Goal: Find contact information: Find contact information

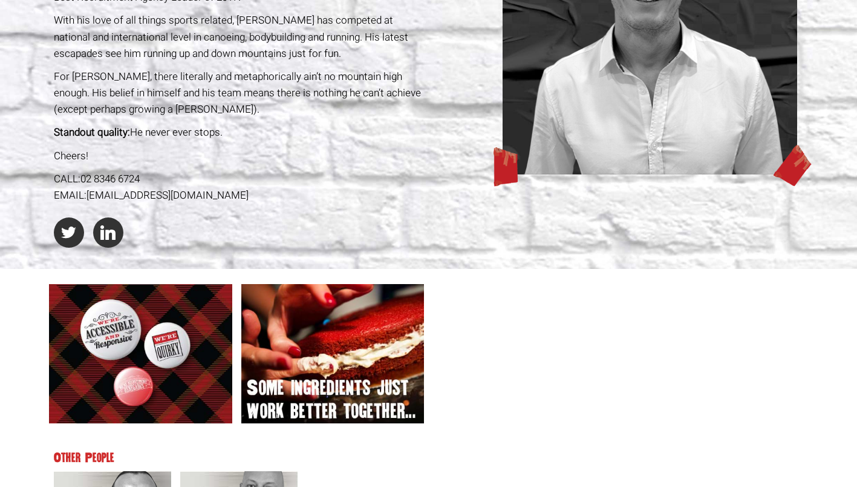
scroll to position [303, 0]
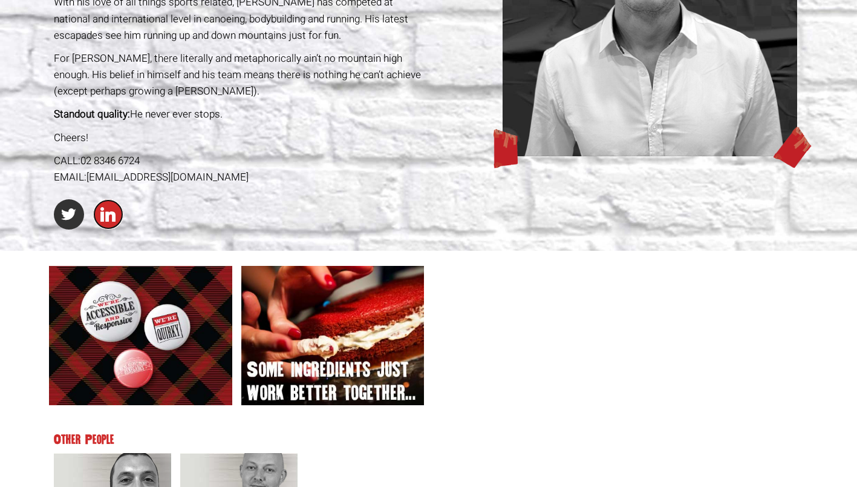
click at [114, 214] on link at bounding box center [108, 214] width 30 height 30
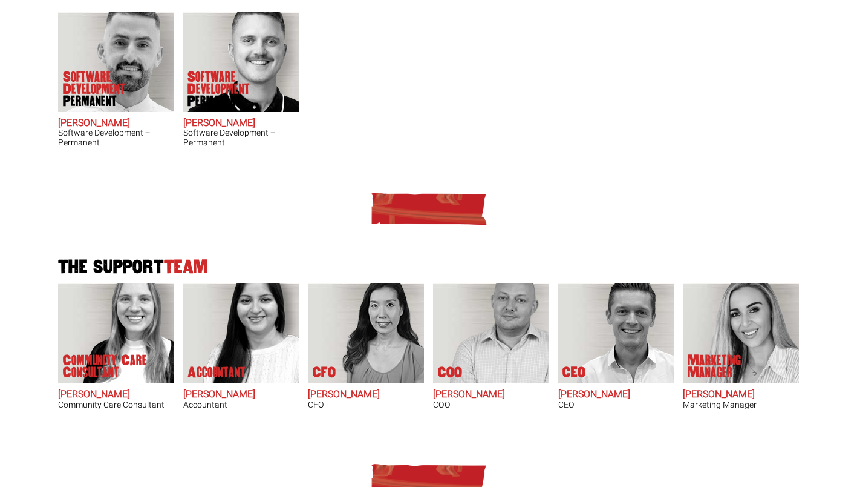
scroll to position [605, 0]
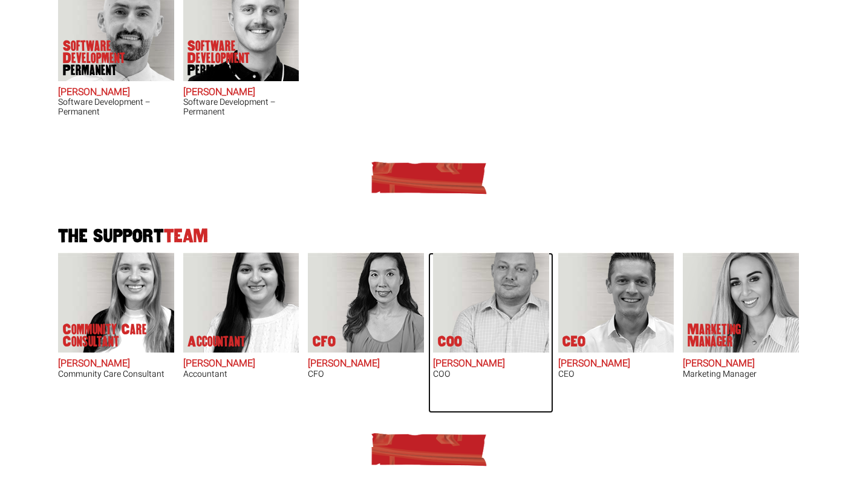
click at [500, 290] on img at bounding box center [498, 302] width 103 height 100
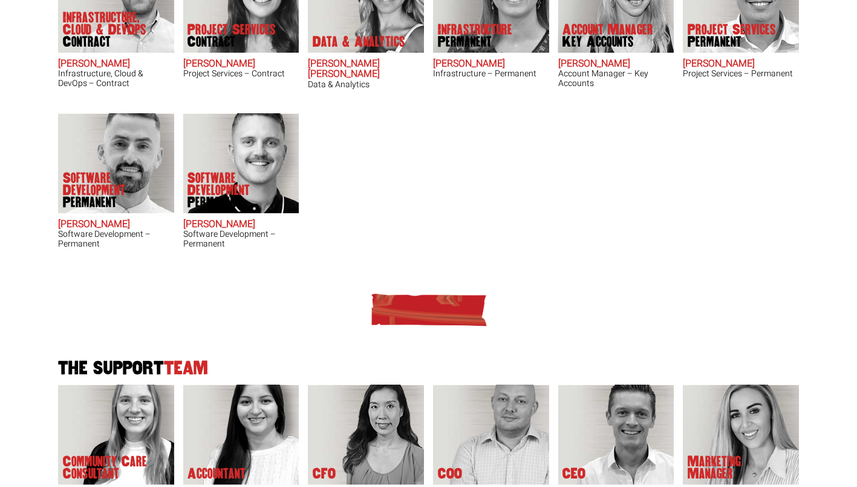
scroll to position [303, 0]
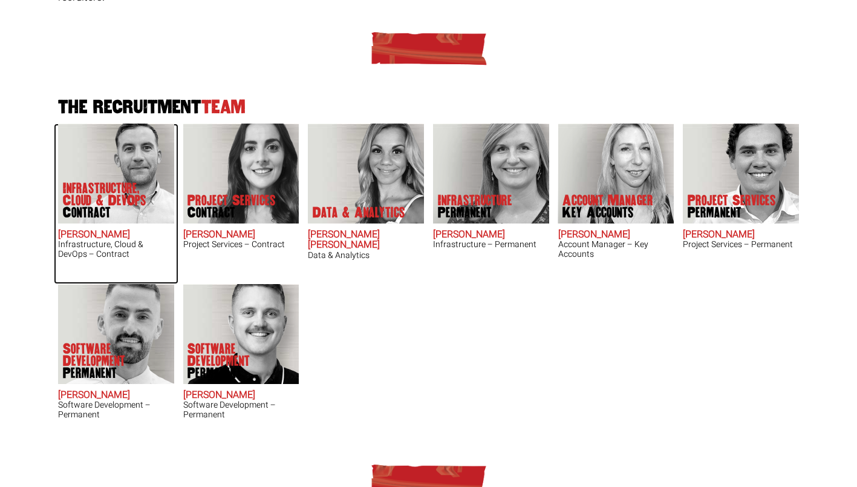
click at [114, 182] on p "Infrastructure, Cloud & DevOps Contract" at bounding box center [111, 200] width 97 height 36
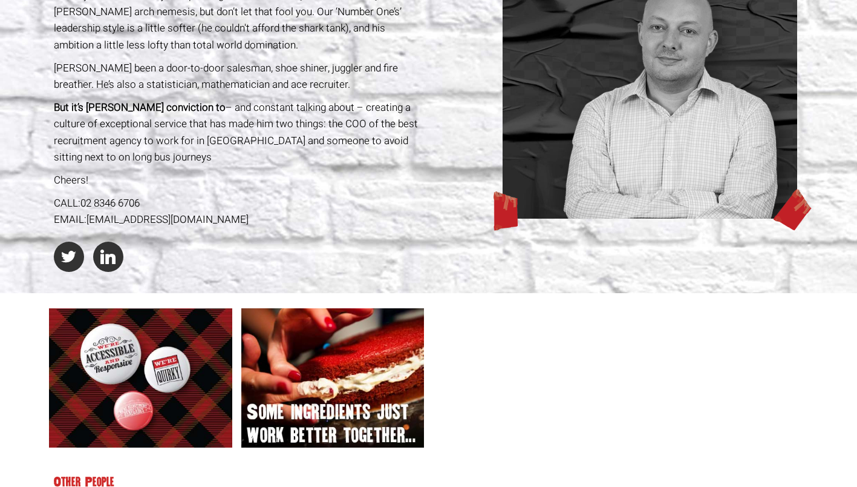
scroll to position [182, 0]
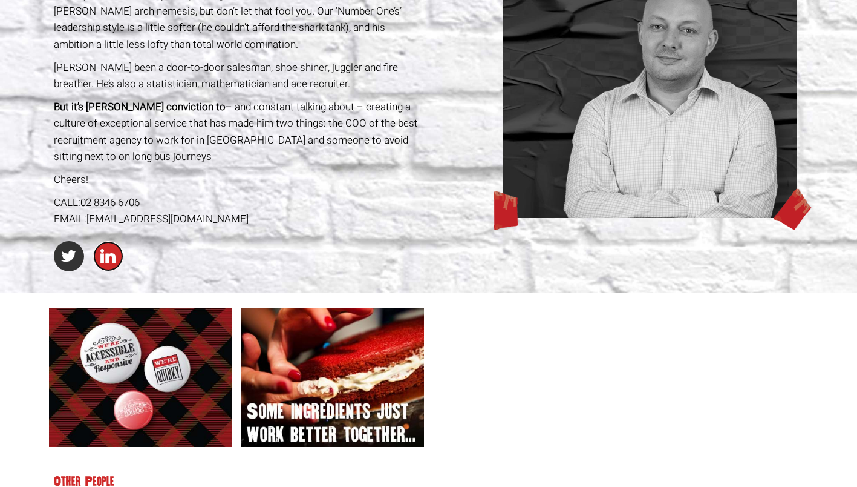
click at [105, 253] on link at bounding box center [108, 256] width 30 height 30
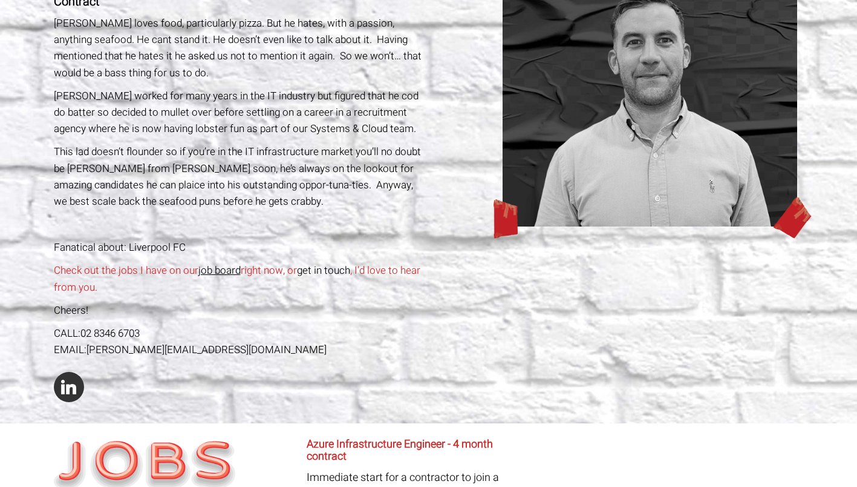
scroll to position [242, 0]
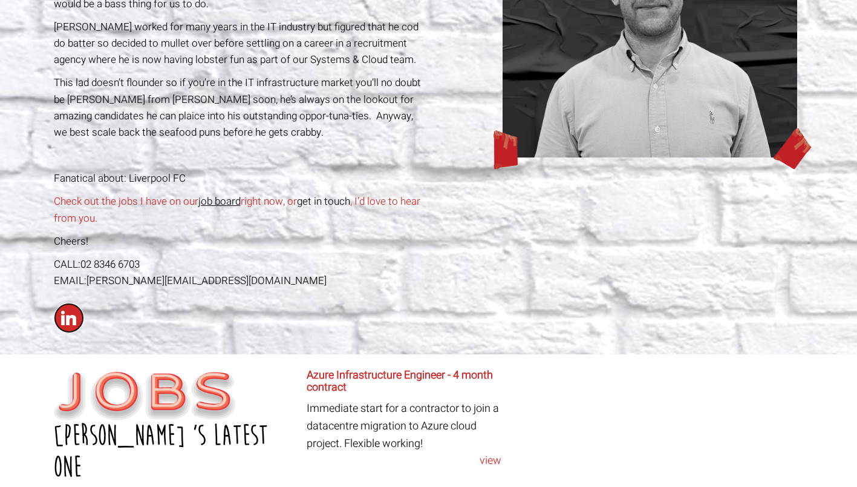
click at [70, 323] on link at bounding box center [69, 318] width 30 height 30
